Goal: Check status: Check status

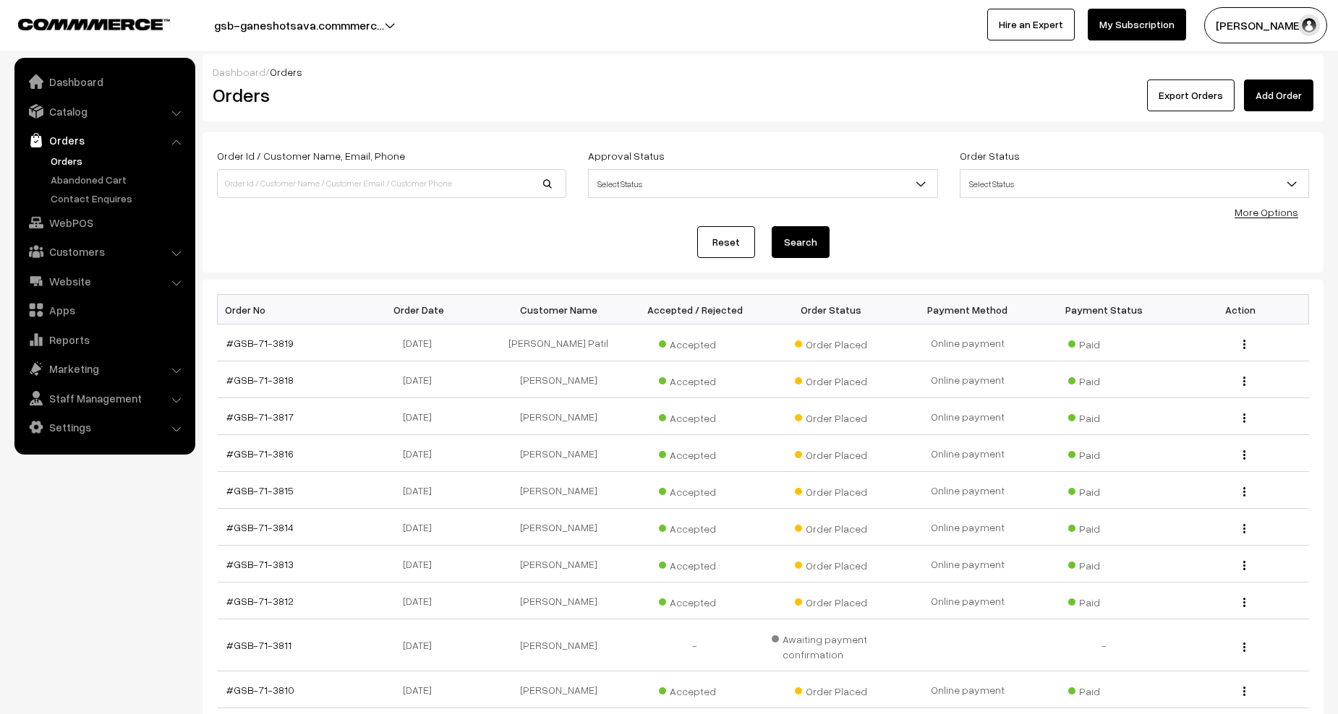
click at [52, 161] on link "Orders" at bounding box center [118, 160] width 143 height 15
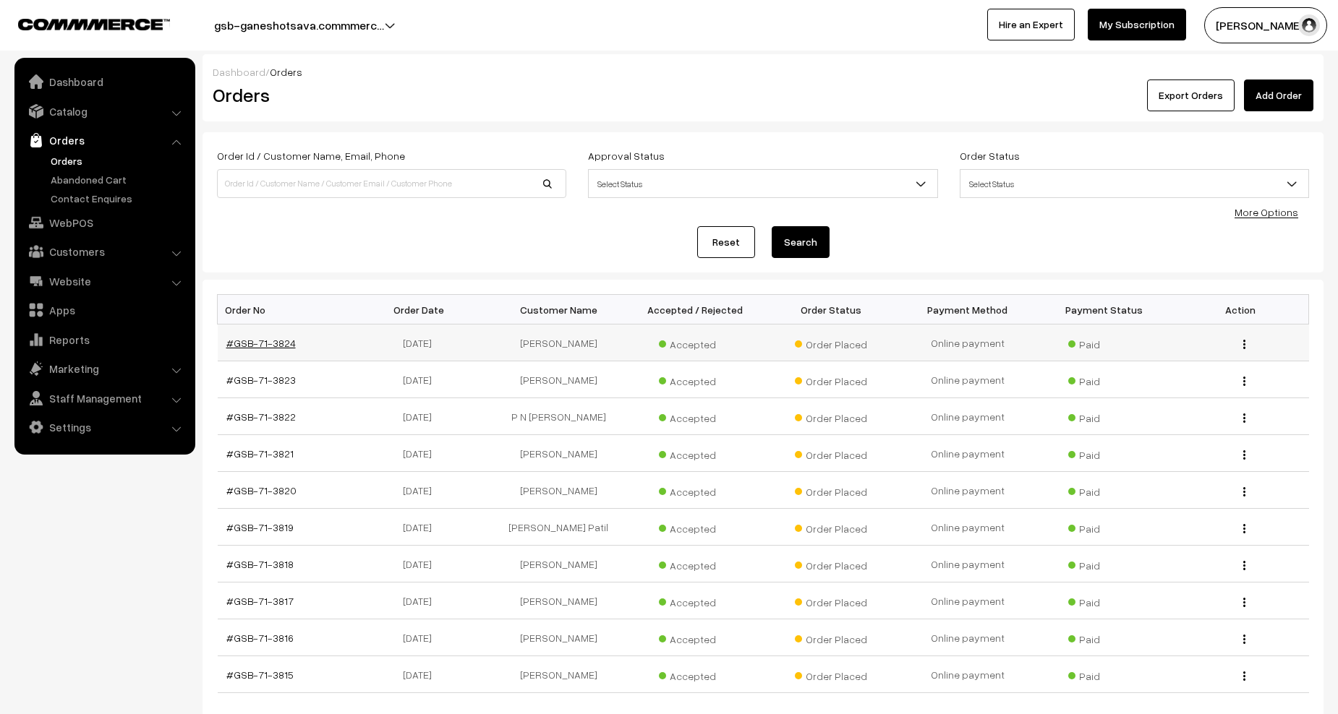
click at [265, 344] on link "#GSB-71-3824" at bounding box center [260, 343] width 69 height 12
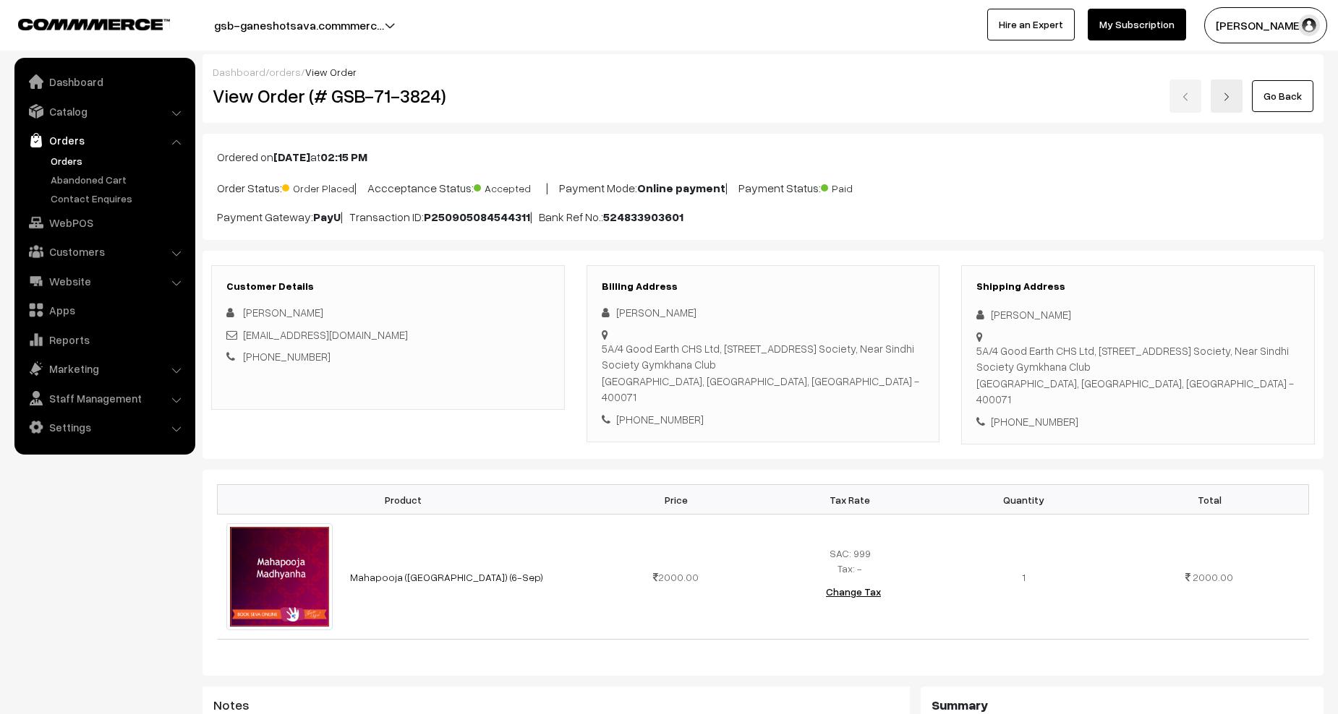
click at [282, 80] on div "View Order (# GSB-71-3824)" at bounding box center [389, 96] width 374 height 33
click at [282, 71] on link "orders" at bounding box center [285, 72] width 32 height 12
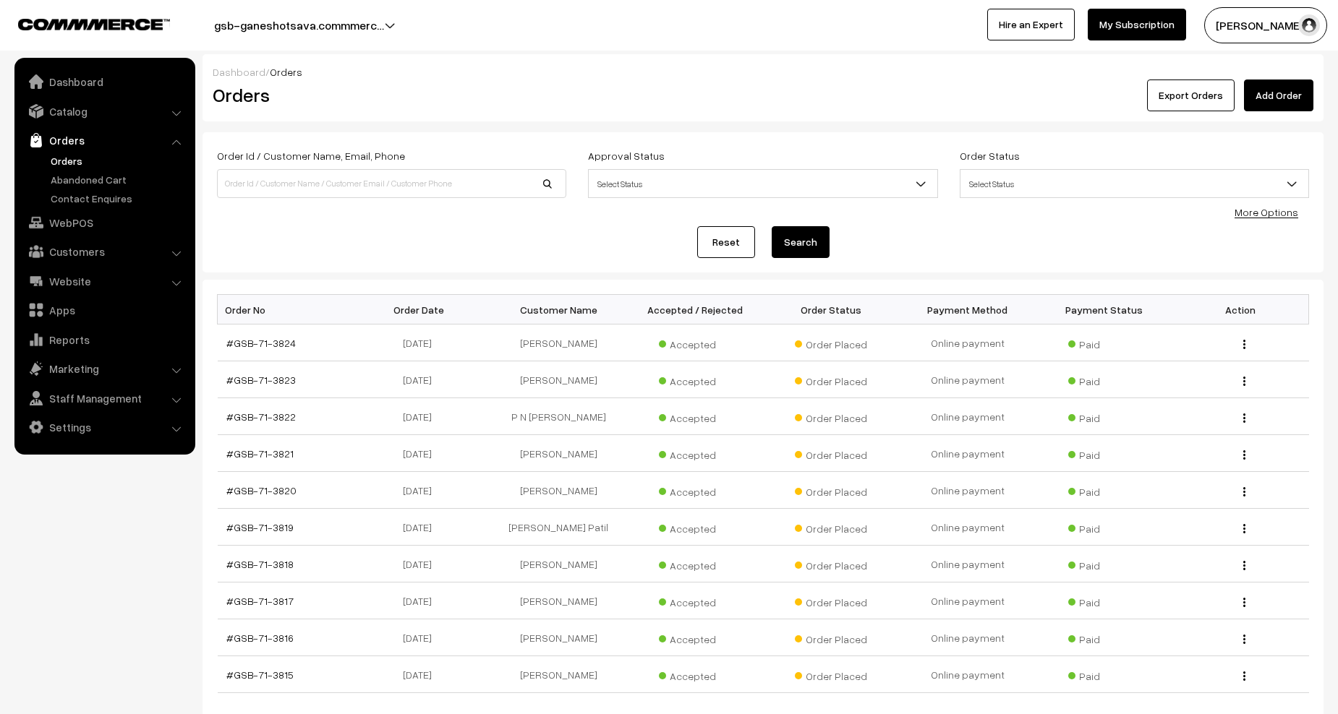
click at [80, 162] on link "Orders" at bounding box center [118, 160] width 143 height 15
click at [128, 524] on nav "Dashboard Catalog" at bounding box center [97, 415] width 195 height 714
click at [74, 161] on link "Orders" at bounding box center [118, 160] width 143 height 15
